Goal: Task Accomplishment & Management: Use online tool/utility

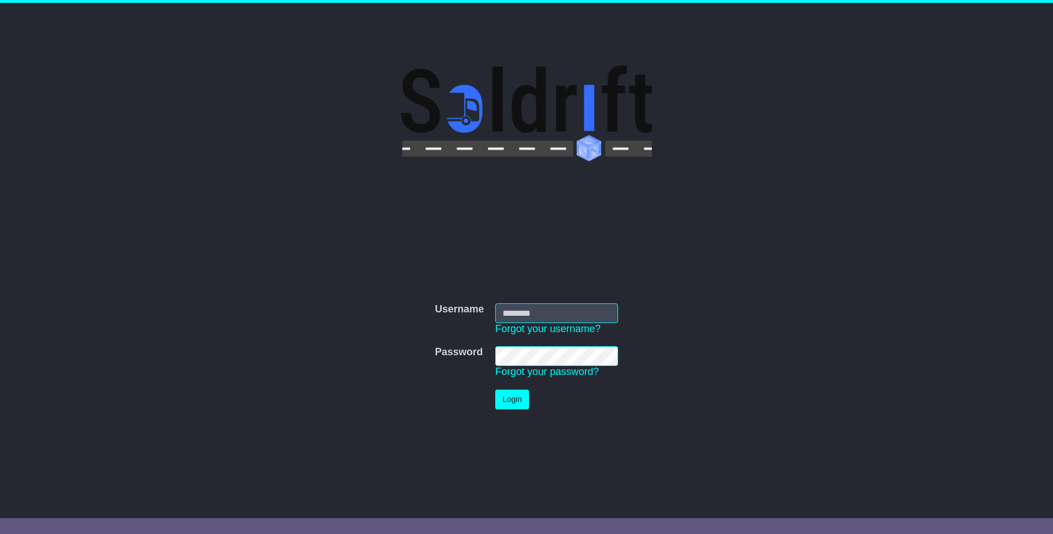
click at [550, 314] on input "Username" at bounding box center [556, 313] width 123 height 20
type input "**********"
click at [513, 405] on button "Login" at bounding box center [512, 399] width 34 height 20
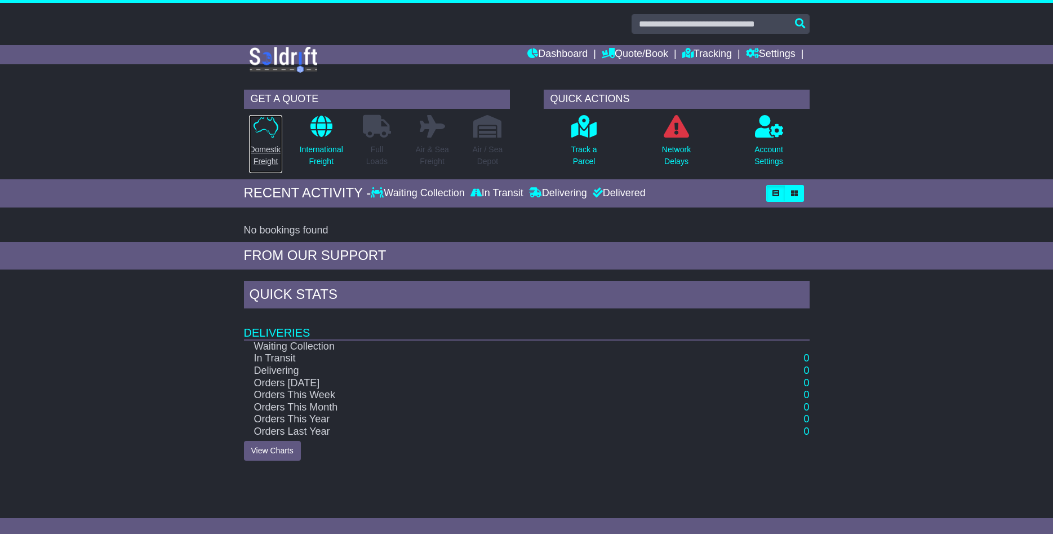
click at [272, 139] on link "Domestic Freight" at bounding box center [266, 143] width 34 height 59
